Goal: Information Seeking & Learning: Learn about a topic

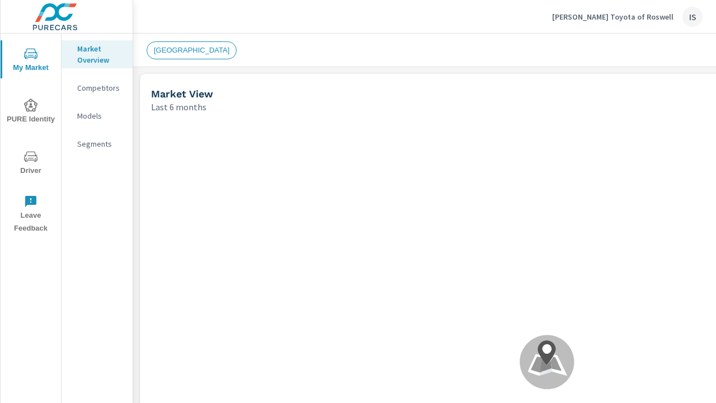
scroll to position [426, 0]
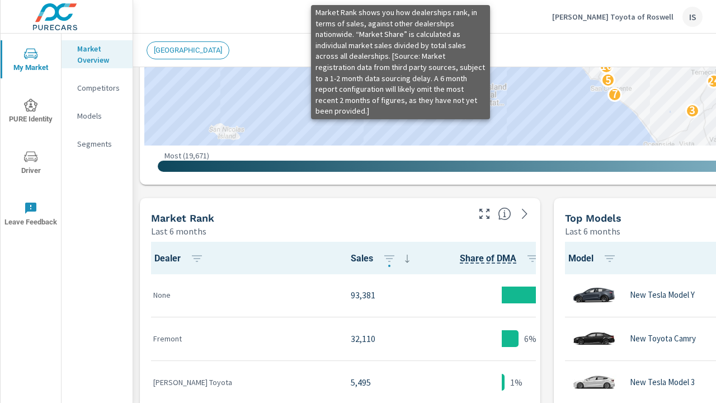
scroll to position [583, 0]
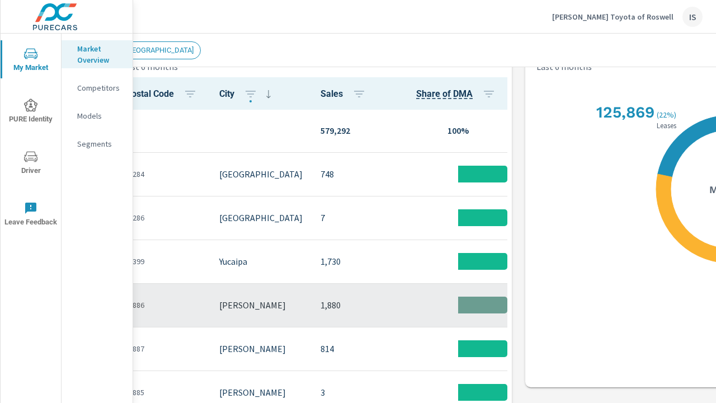
scroll to position [958, 0]
